Goal: Transaction & Acquisition: Book appointment/travel/reservation

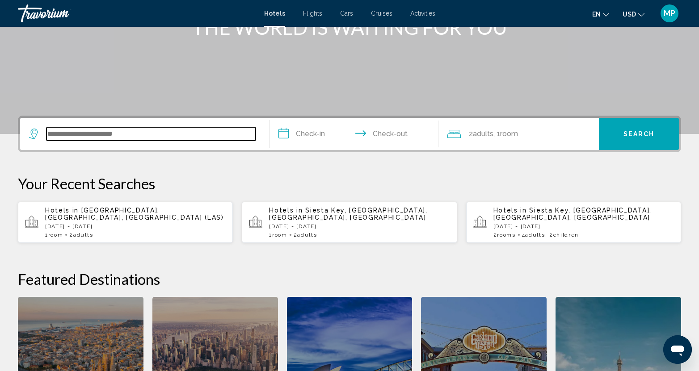
click at [95, 137] on input "Search widget" at bounding box center [150, 133] width 209 height 13
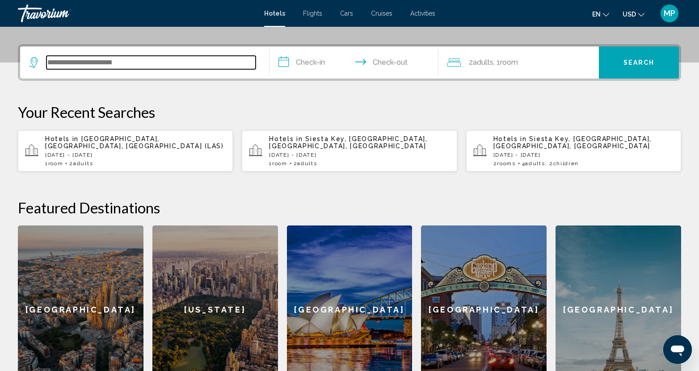
scroll to position [221, 0]
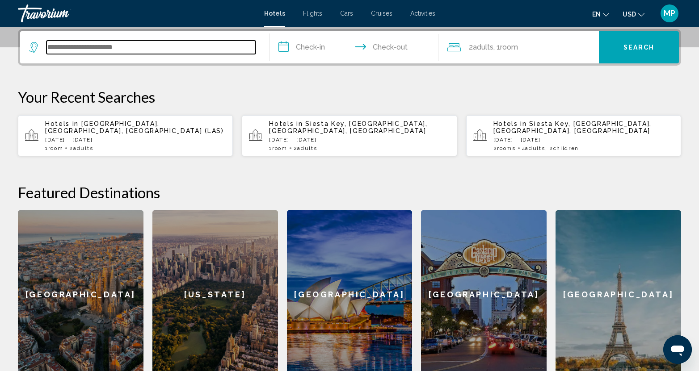
click at [97, 46] on input "Search widget" at bounding box center [150, 47] width 209 height 13
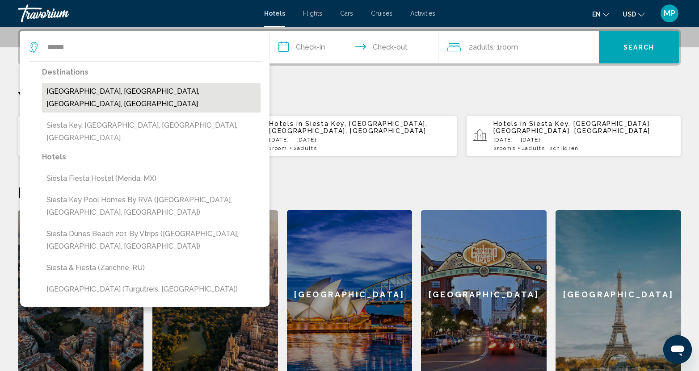
click at [146, 94] on button "[GEOGRAPHIC_DATA], [GEOGRAPHIC_DATA], [GEOGRAPHIC_DATA], [GEOGRAPHIC_DATA]" at bounding box center [151, 97] width 219 height 29
type input "**********"
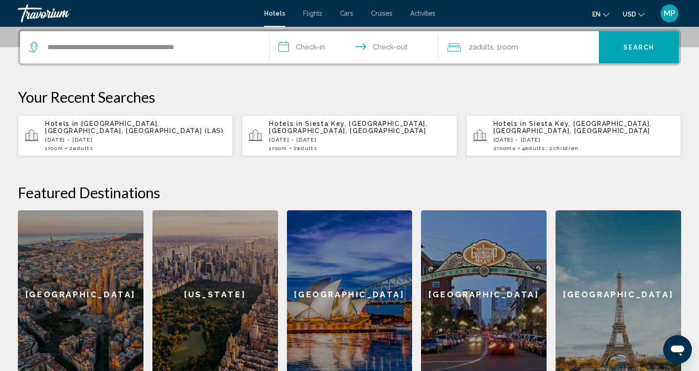
click at [316, 49] on input "**********" at bounding box center [355, 48] width 173 height 35
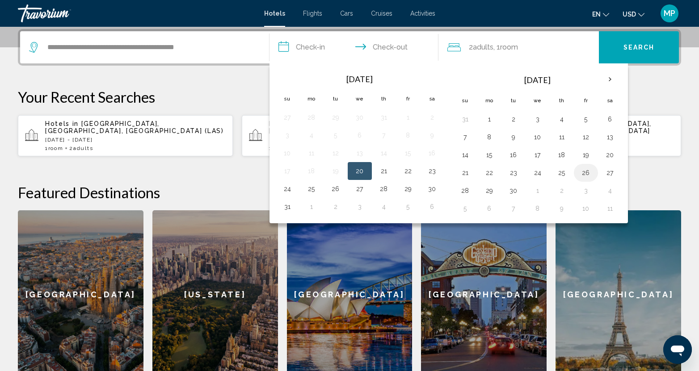
click at [583, 174] on button "26" at bounding box center [586, 173] width 14 height 13
click at [466, 191] on button "28" at bounding box center [465, 191] width 14 height 13
type input "**********"
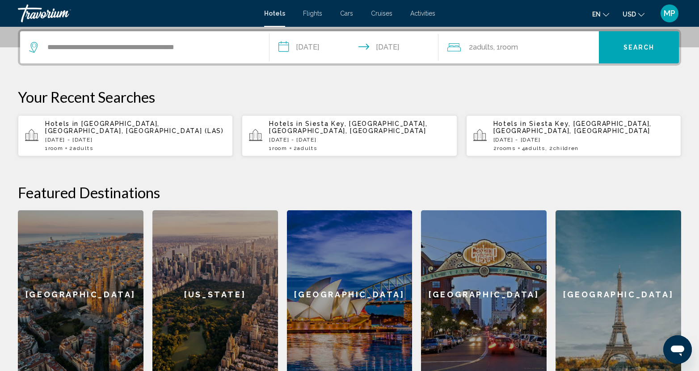
click at [644, 44] on span "Search" at bounding box center [638, 47] width 31 height 7
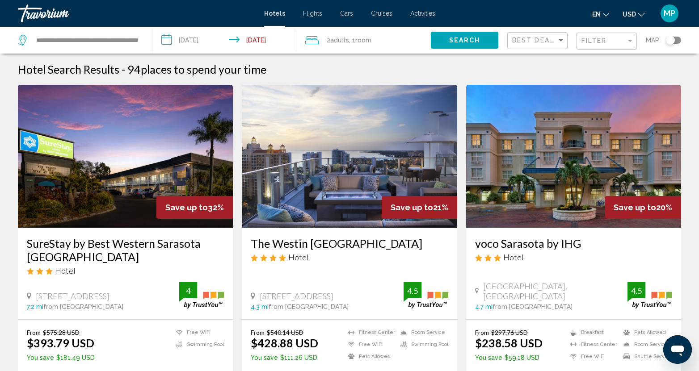
click at [461, 42] on span "Search" at bounding box center [464, 40] width 31 height 7
click at [600, 40] on span "Filter" at bounding box center [593, 40] width 25 height 7
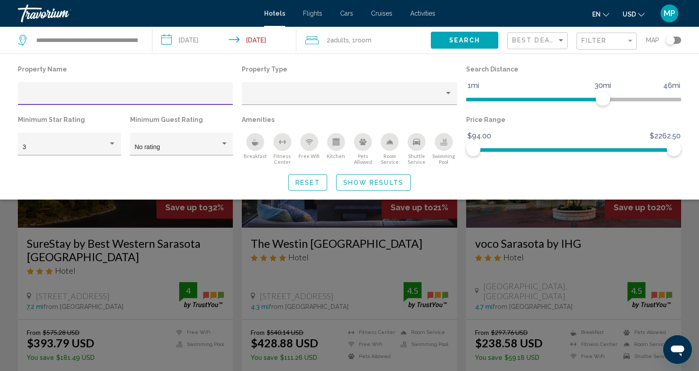
click at [60, 93] on div "Hotel Filters" at bounding box center [126, 96] width 206 height 18
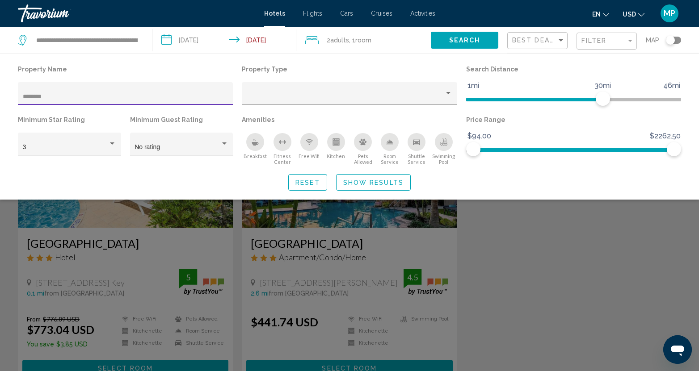
type input "********"
click at [307, 252] on div "Search widget" at bounding box center [349, 252] width 699 height 237
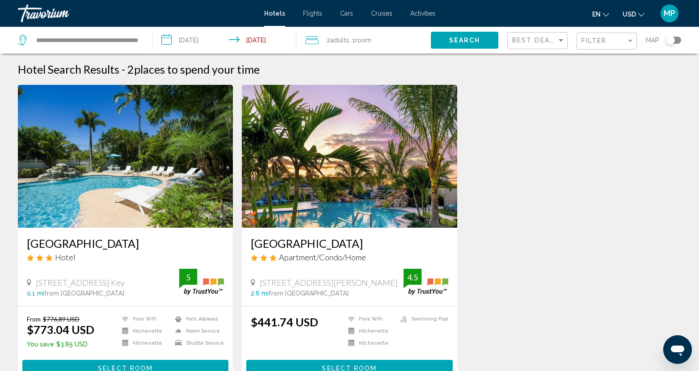
click at [351, 259] on span "Apartment/Condo/Home" at bounding box center [322, 258] width 87 height 10
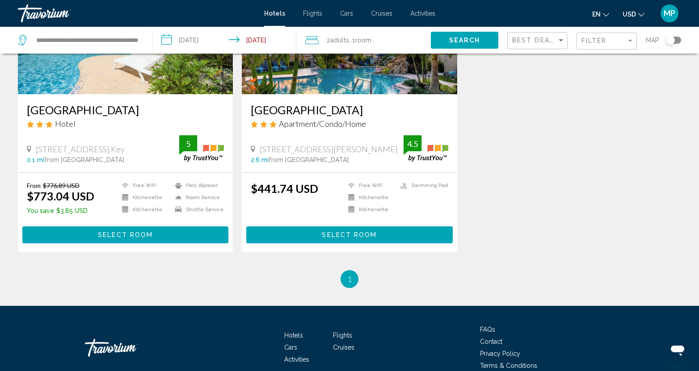
scroll to position [177, 0]
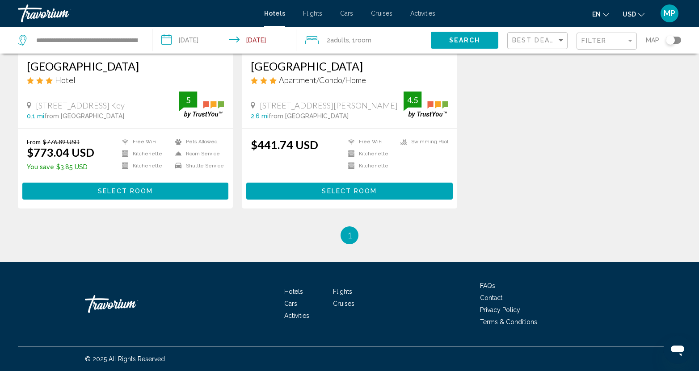
click at [326, 189] on span "Select Room" at bounding box center [349, 191] width 55 height 7
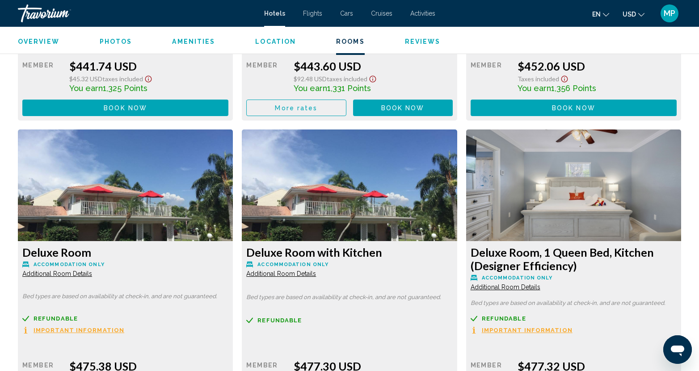
scroll to position [1430, 0]
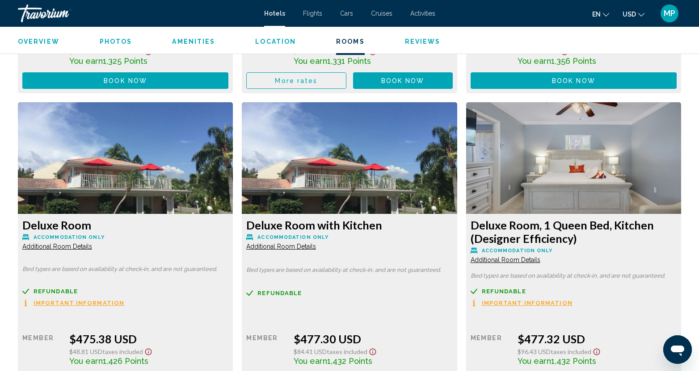
click at [35, 13] on div "Travorium" at bounding box center [62, 13] width 89 height 18
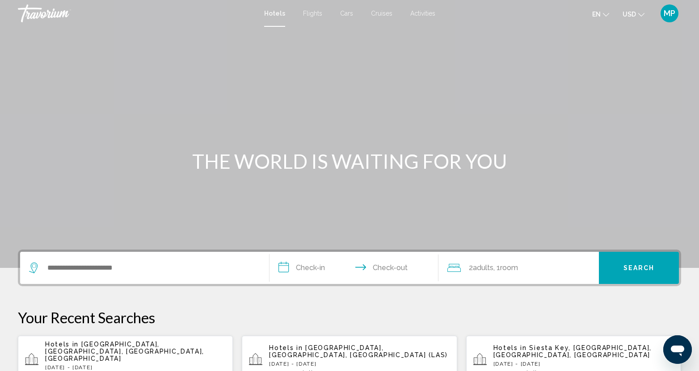
click at [126, 365] on p "[DATE] - [DATE]" at bounding box center [135, 368] width 181 height 6
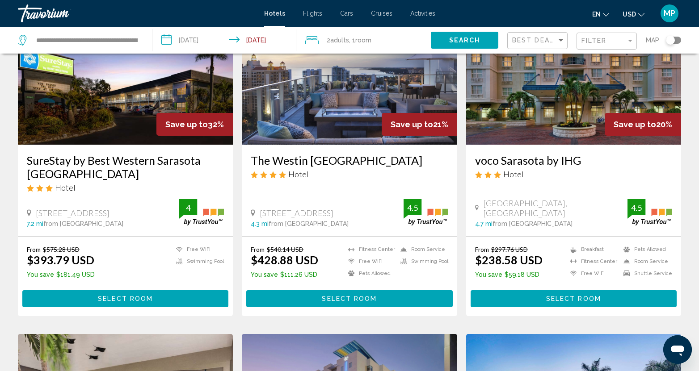
scroll to position [45, 0]
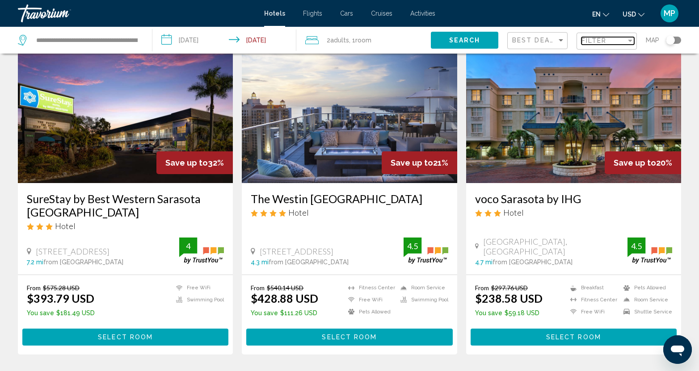
click at [594, 42] on span "Filter" at bounding box center [593, 40] width 25 height 7
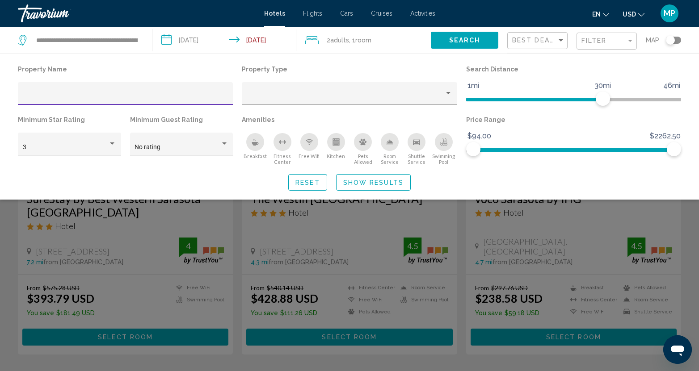
click at [47, 88] on div "Hotel Filters" at bounding box center [126, 96] width 206 height 18
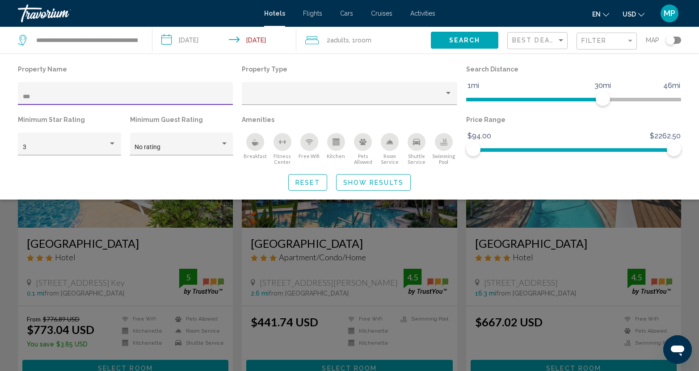
type input "***"
click at [326, 254] on div "Search widget" at bounding box center [349, 252] width 699 height 237
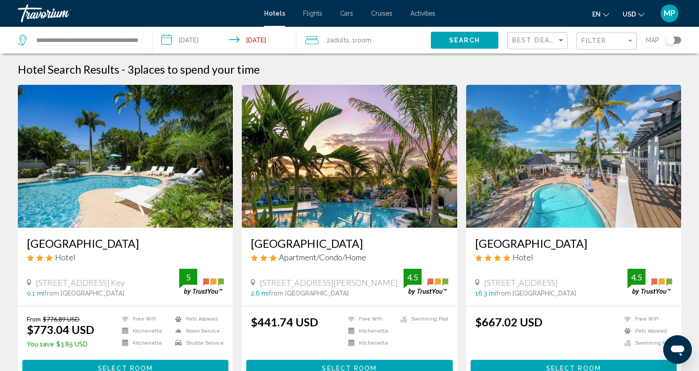
click at [325, 277] on div "[STREET_ADDRESS][PERSON_NAME] Key 2.6 mi from [GEOGRAPHIC_DATA] from hotel 4.5" at bounding box center [349, 283] width 197 height 28
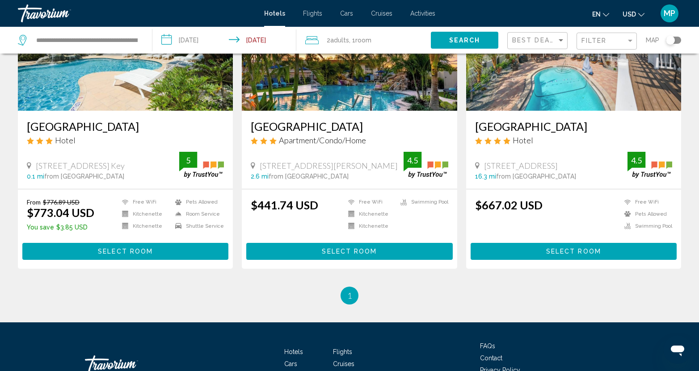
scroll to position [134, 0]
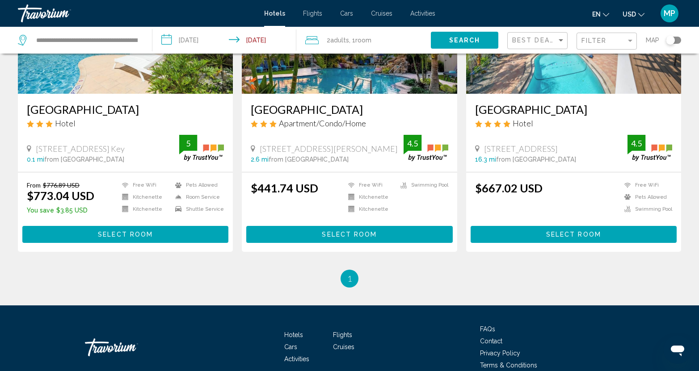
click at [321, 231] on button "Select Room" at bounding box center [349, 234] width 206 height 17
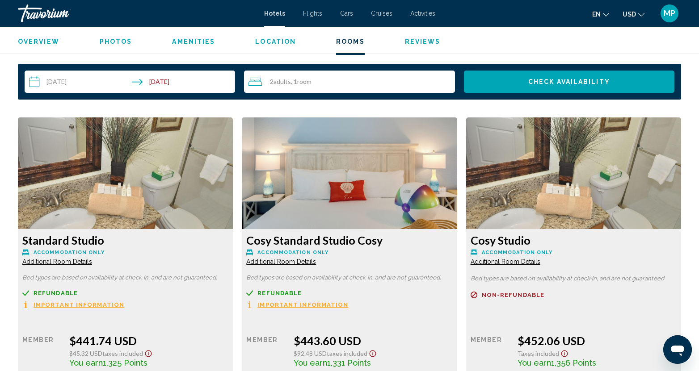
scroll to position [1117, 0]
